Goal: Information Seeking & Learning: Learn about a topic

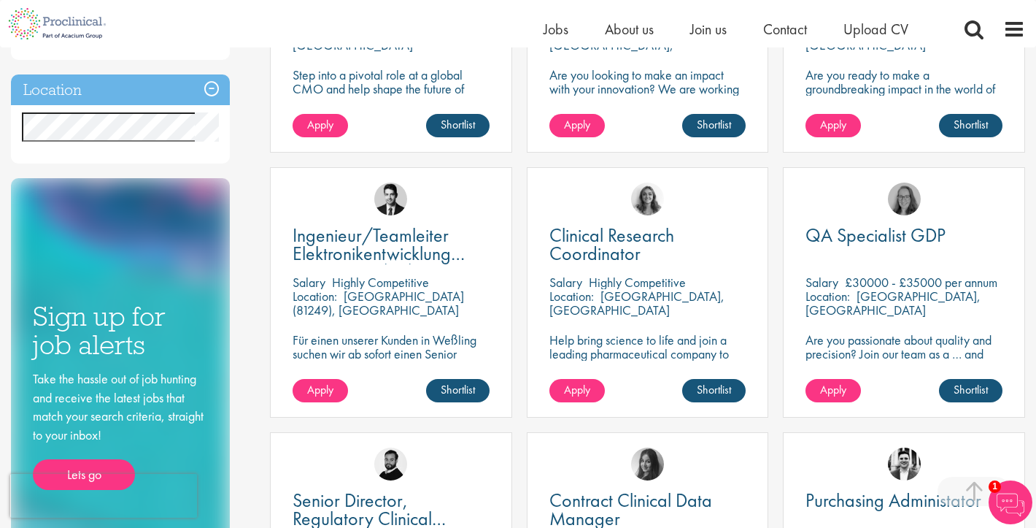
scroll to position [696, 0]
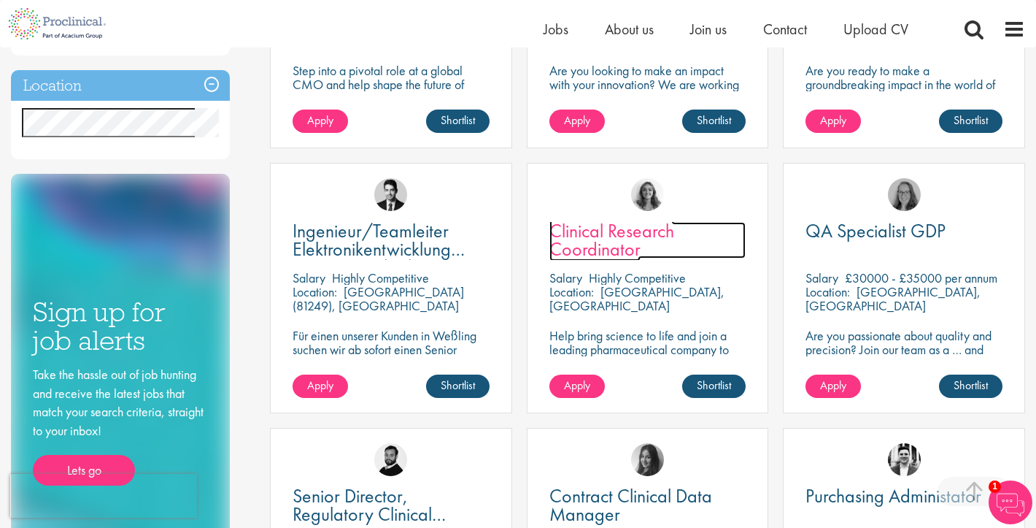
click at [596, 232] on span "Clinical Research Coordinator" at bounding box center [612, 239] width 125 height 43
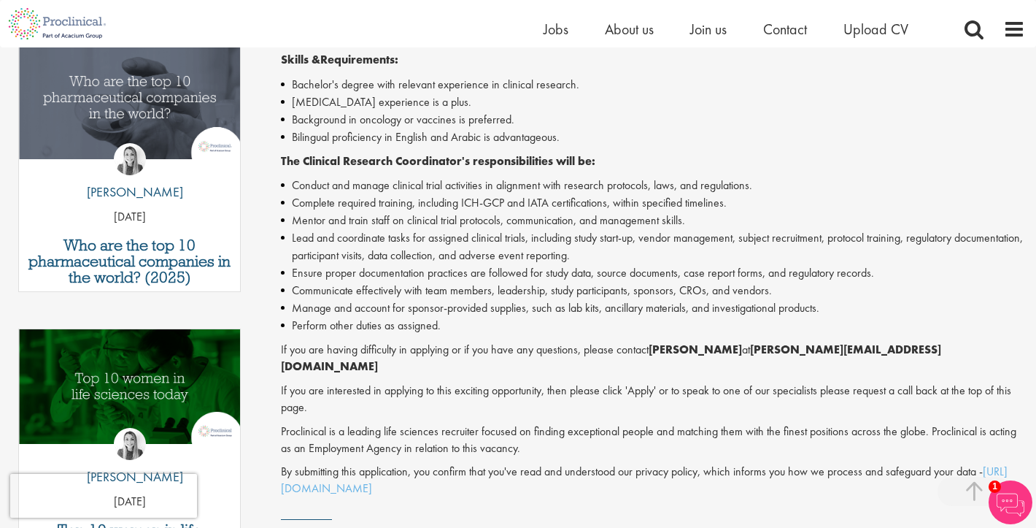
scroll to position [509, 0]
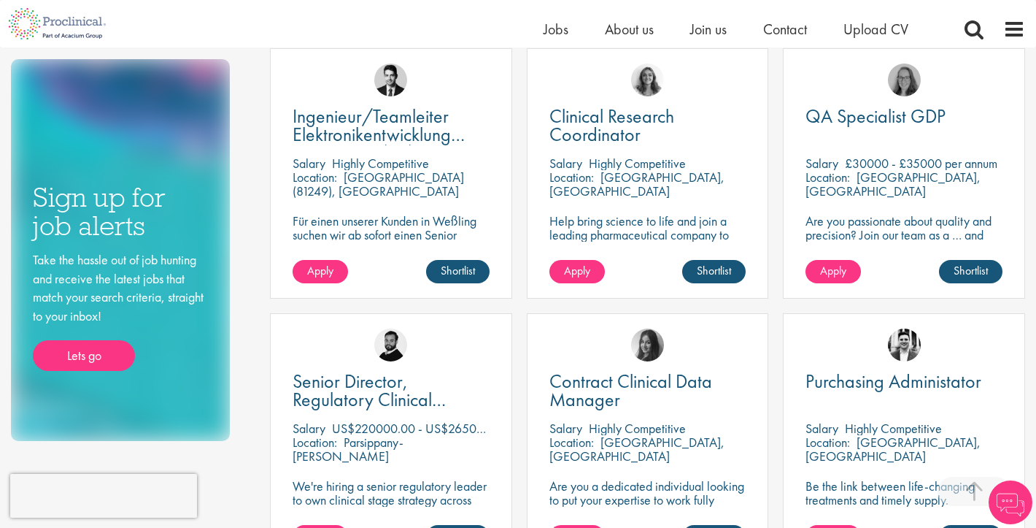
scroll to position [826, 0]
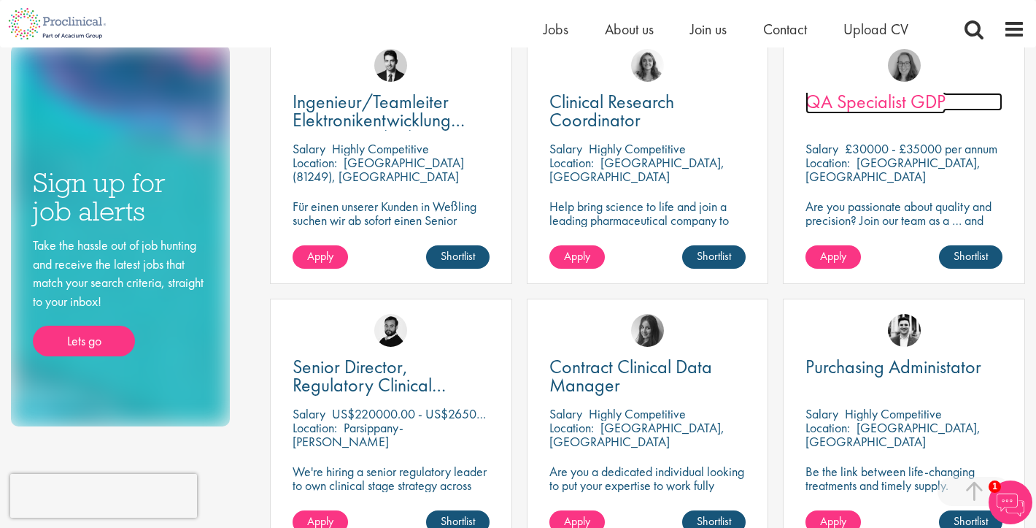
click at [866, 104] on span "QA Specialist GDP" at bounding box center [876, 101] width 140 height 25
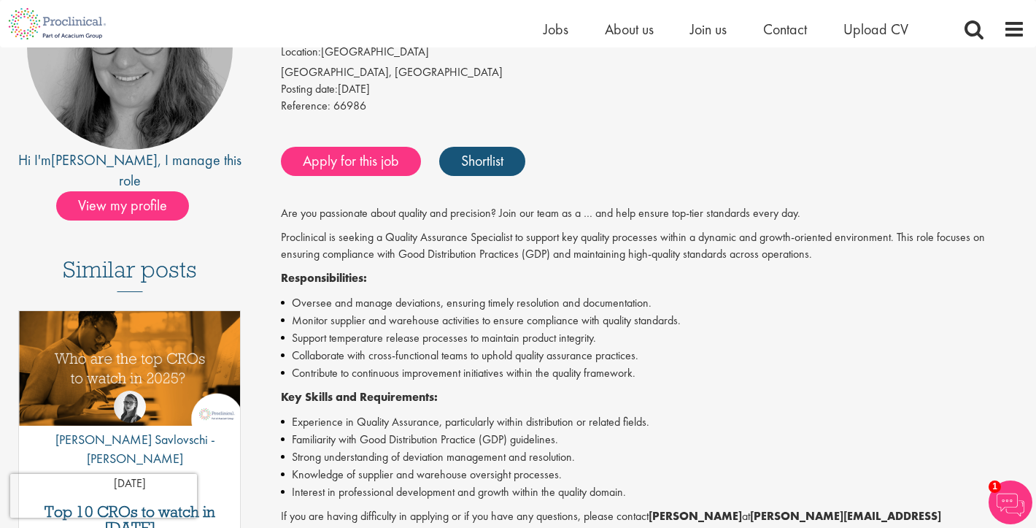
scroll to position [280, 0]
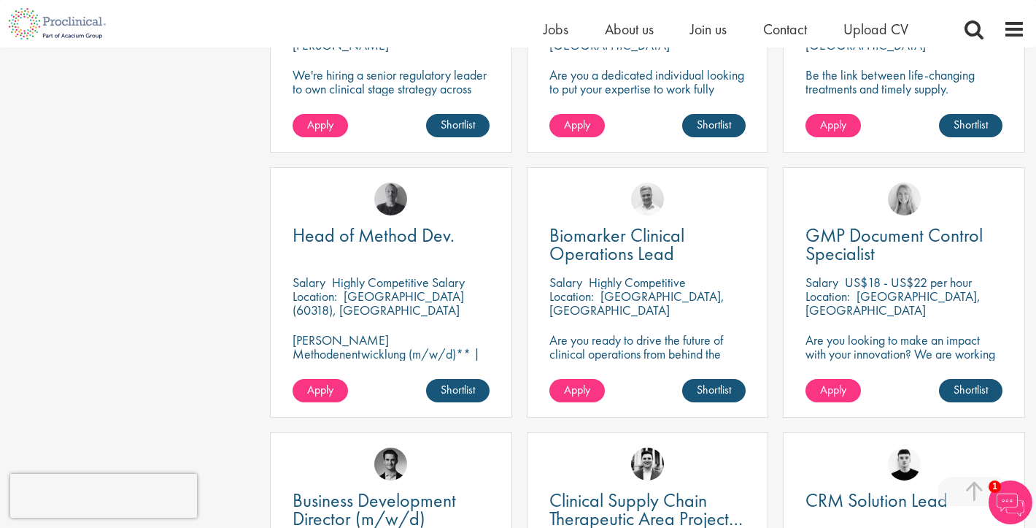
scroll to position [1229, 0]
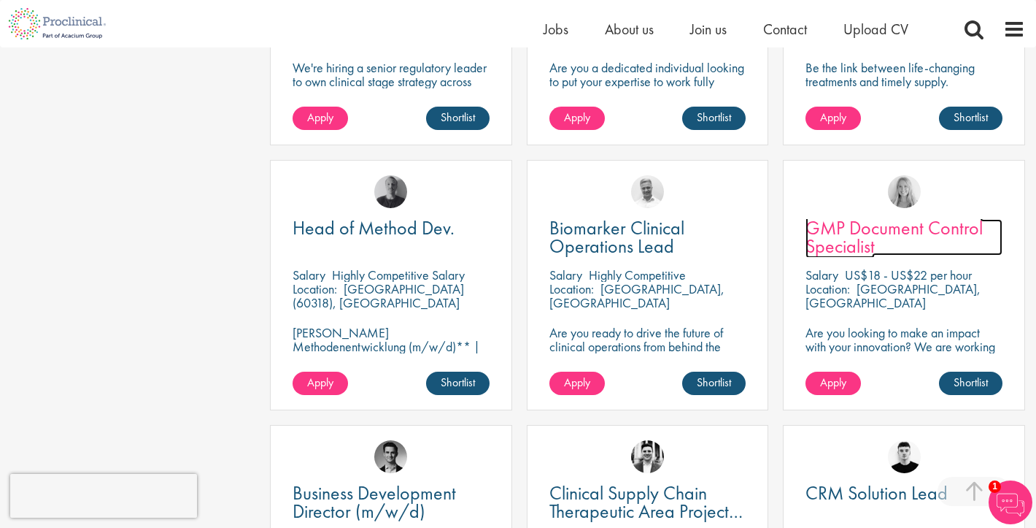
click at [847, 245] on span "GMP Document Control Specialist" at bounding box center [894, 236] width 177 height 43
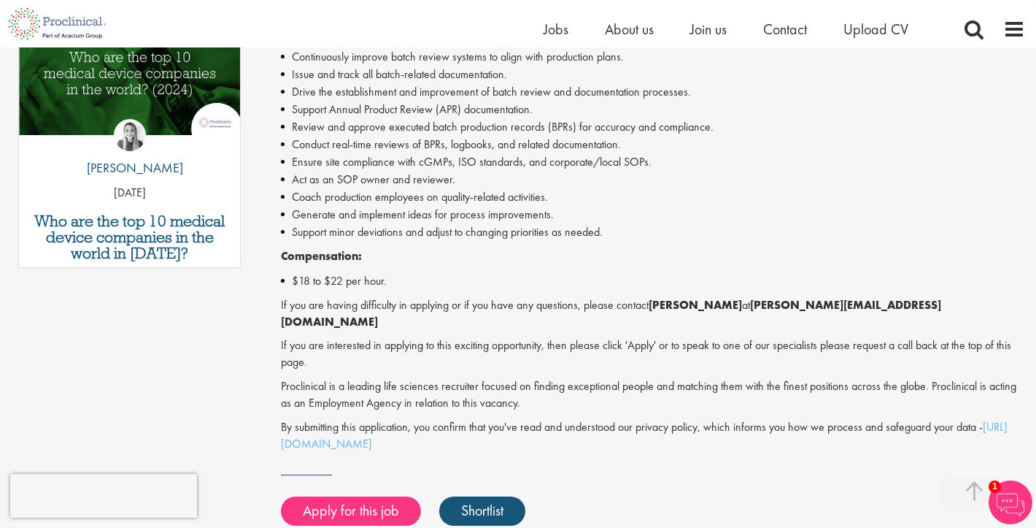
scroll to position [893, 0]
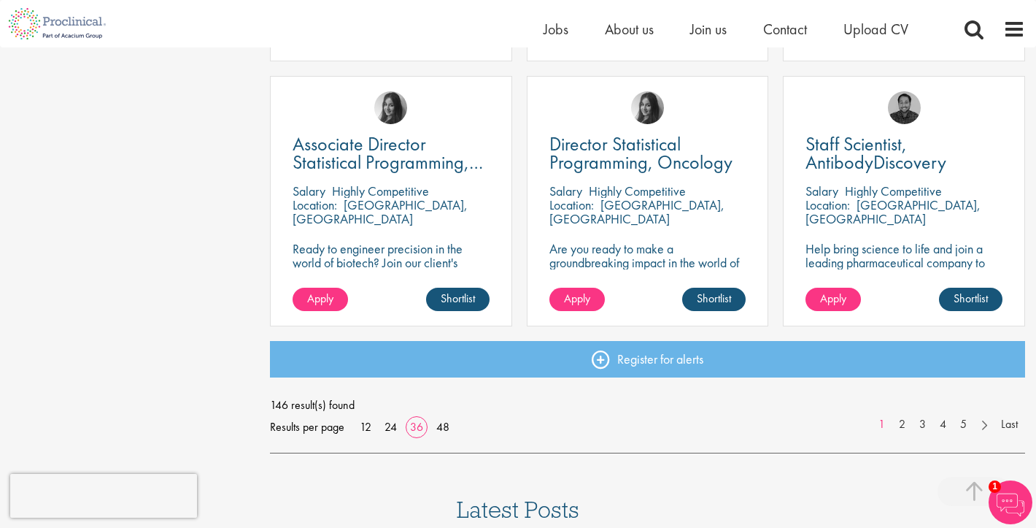
scroll to position [3169, 0]
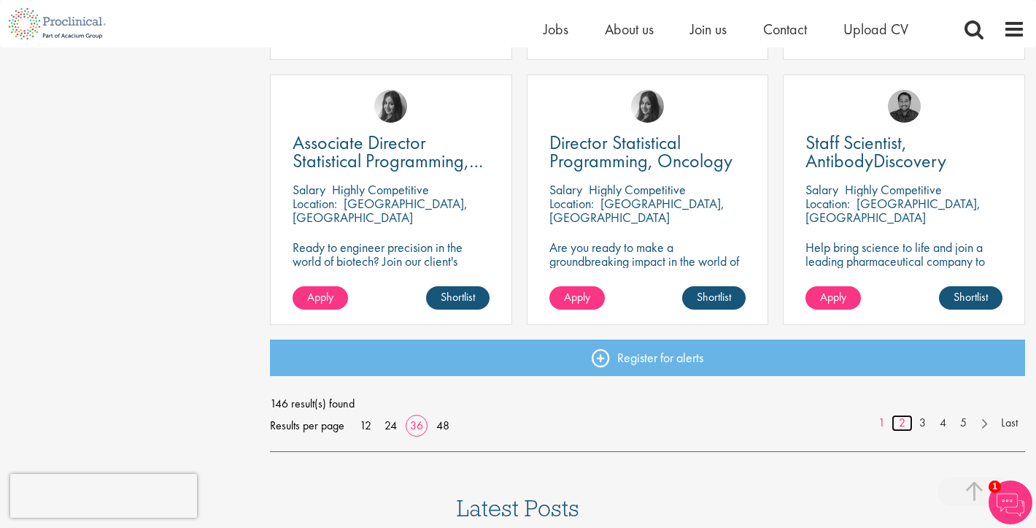
click at [901, 422] on link "2" at bounding box center [902, 423] width 21 height 17
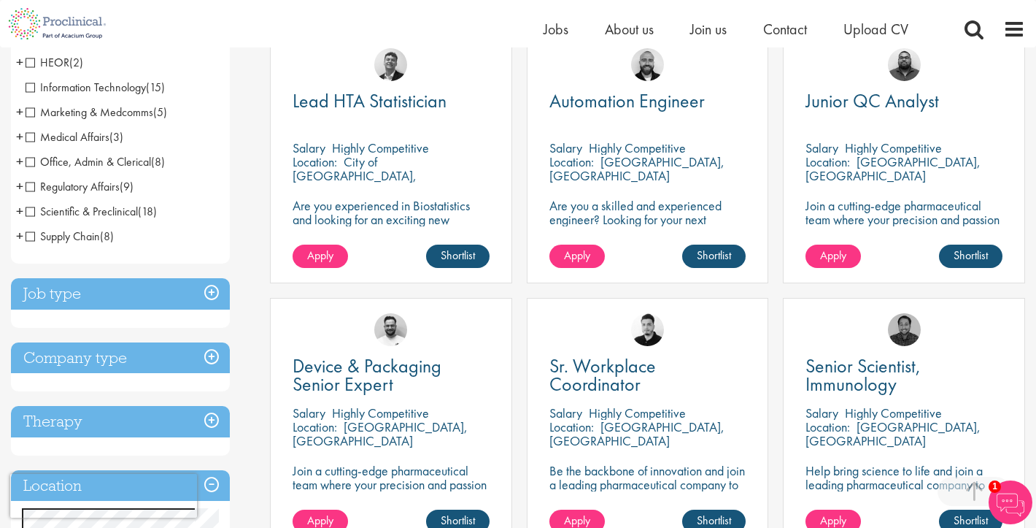
scroll to position [376, 0]
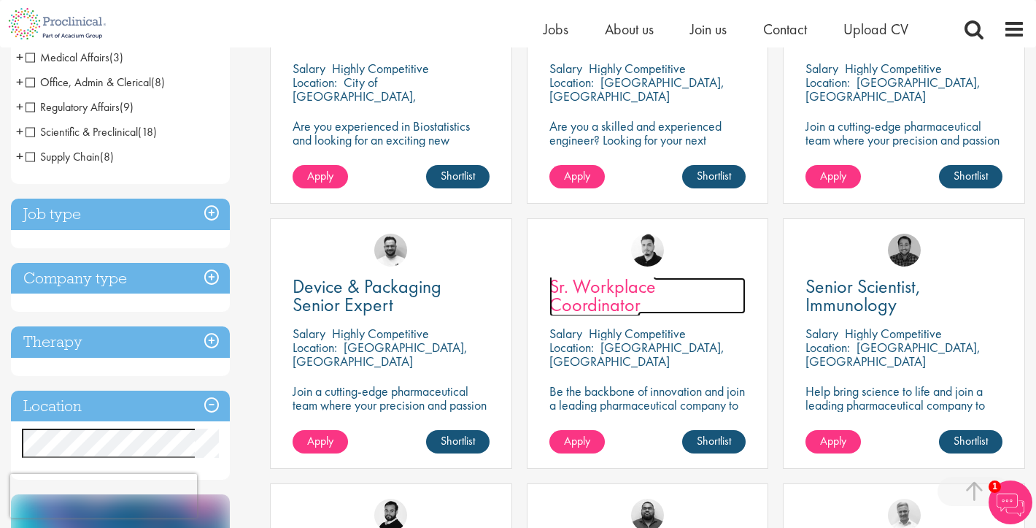
click at [620, 301] on span "Sr. Workplace Coordinator" at bounding box center [603, 295] width 107 height 43
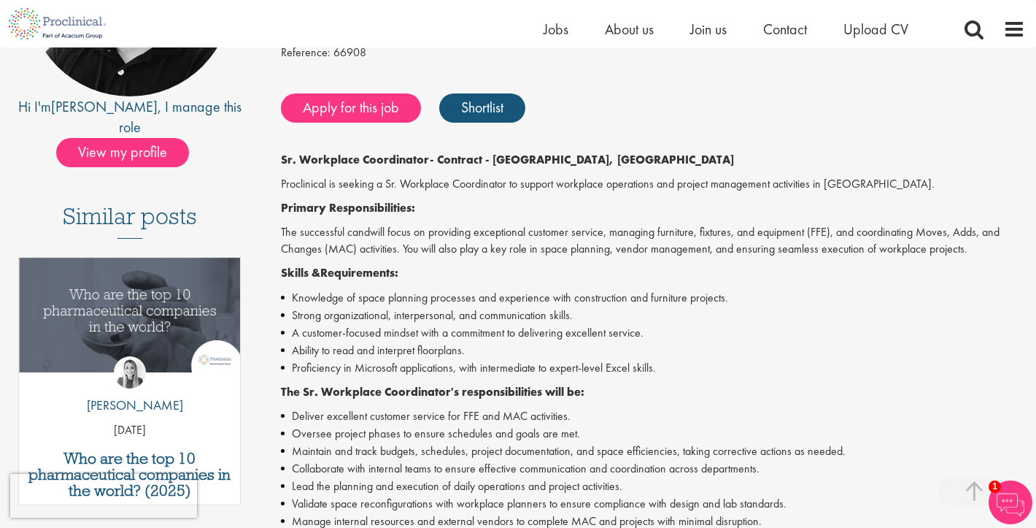
scroll to position [255, 0]
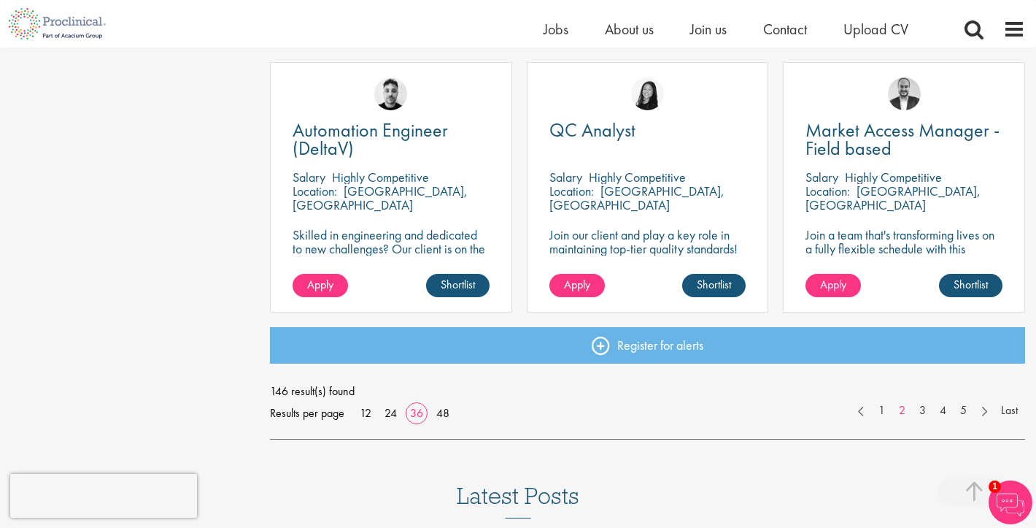
scroll to position [3200, 0]
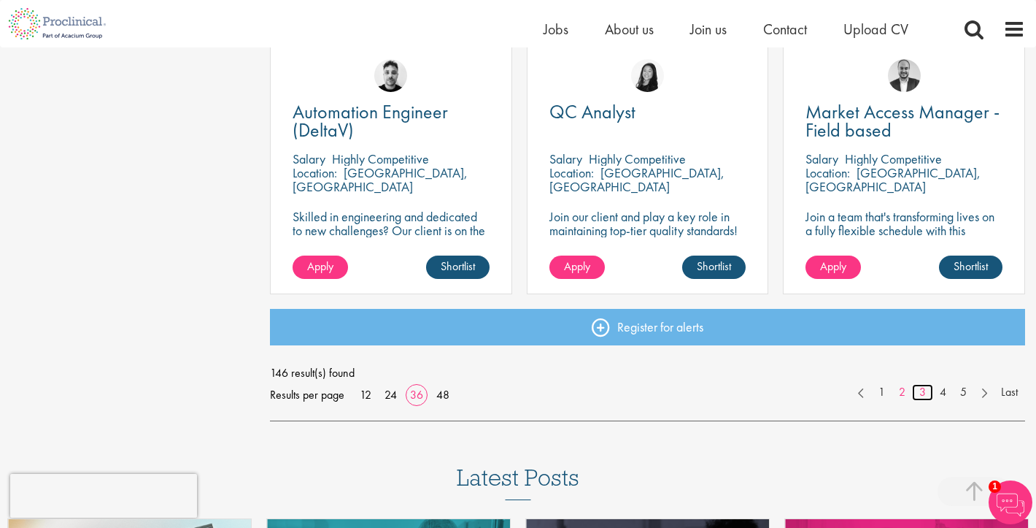
click at [921, 393] on link "3" at bounding box center [922, 392] width 21 height 17
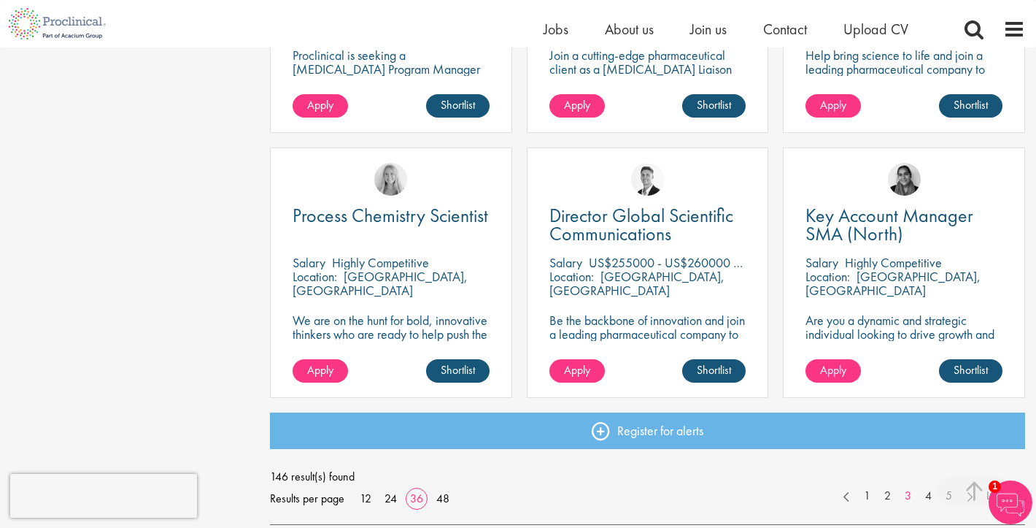
scroll to position [3101, 0]
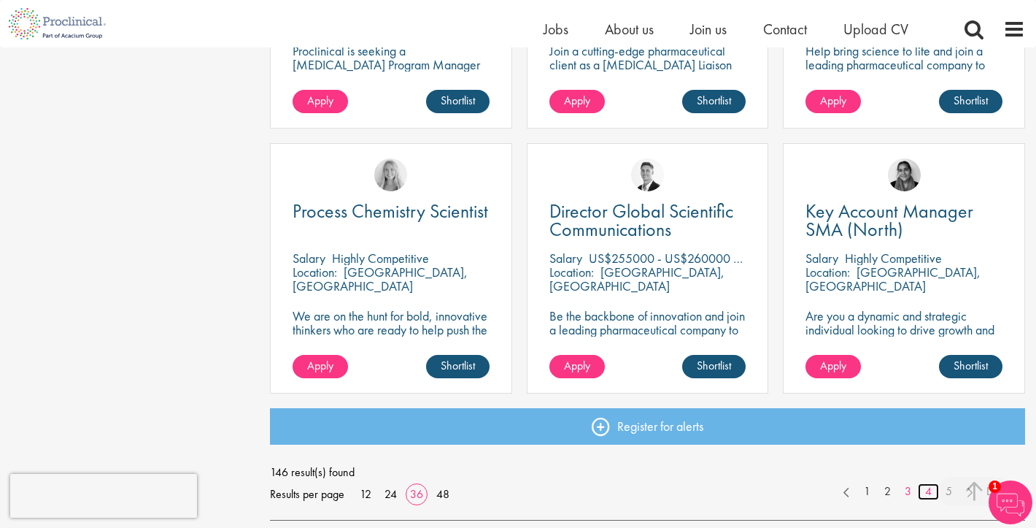
click at [930, 495] on link "4" at bounding box center [928, 491] width 21 height 17
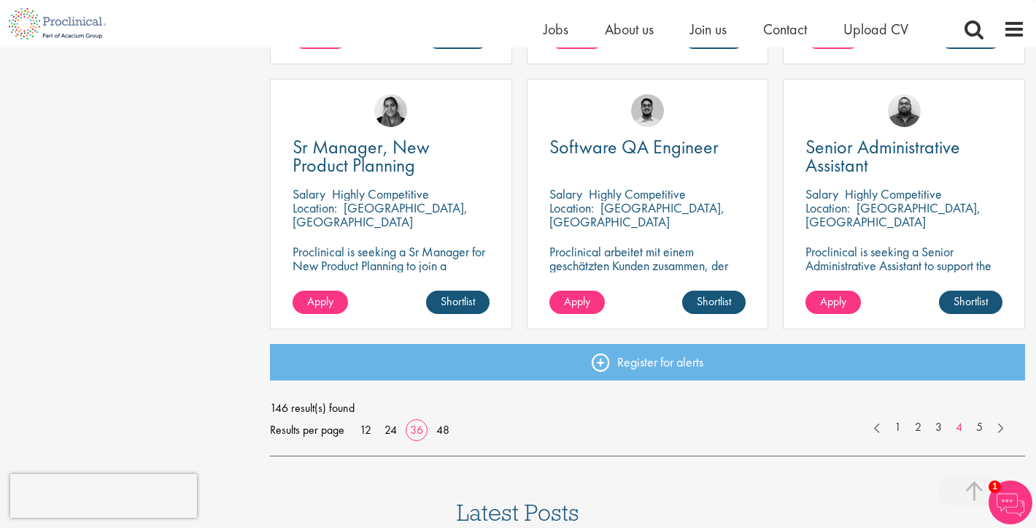
scroll to position [3168, 0]
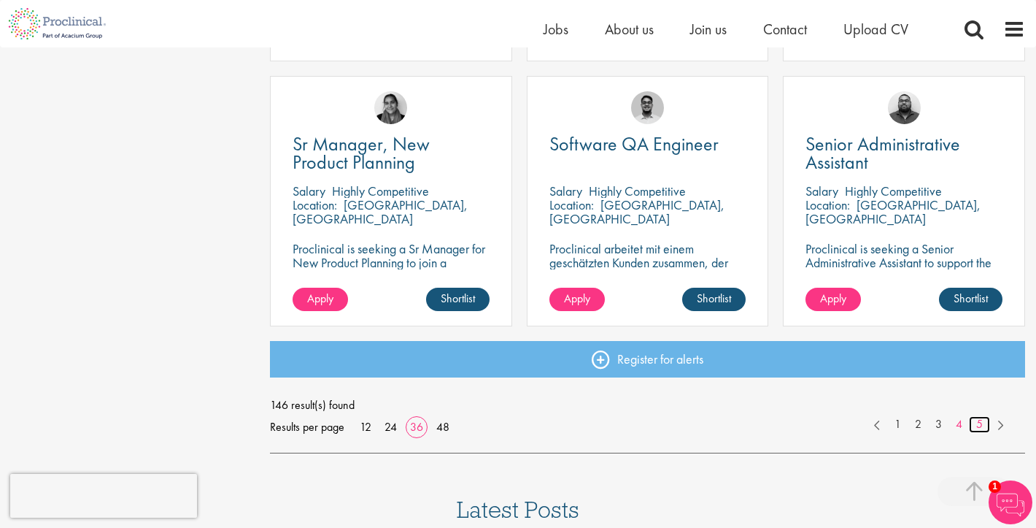
click at [979, 427] on link "5" at bounding box center [979, 424] width 21 height 17
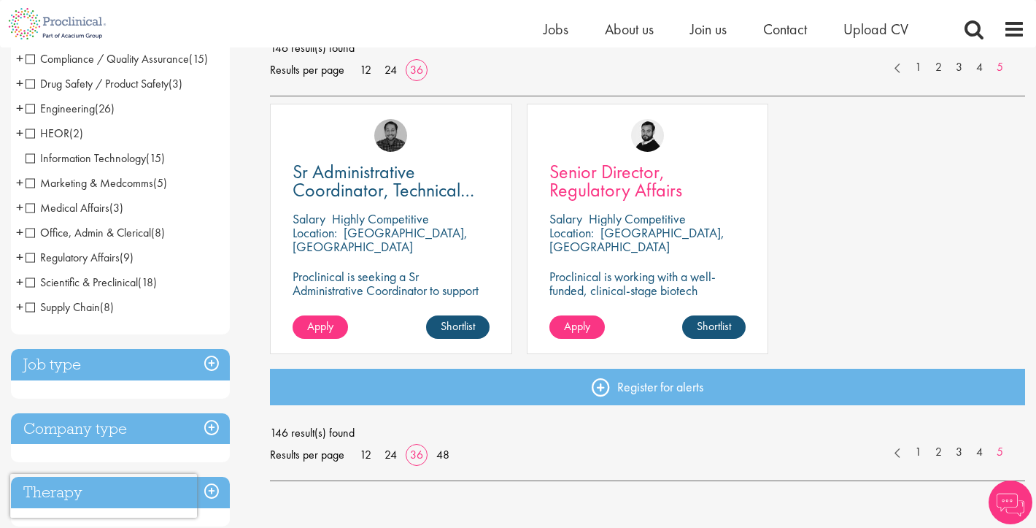
scroll to position [228, 0]
